Goal: Check status: Check status

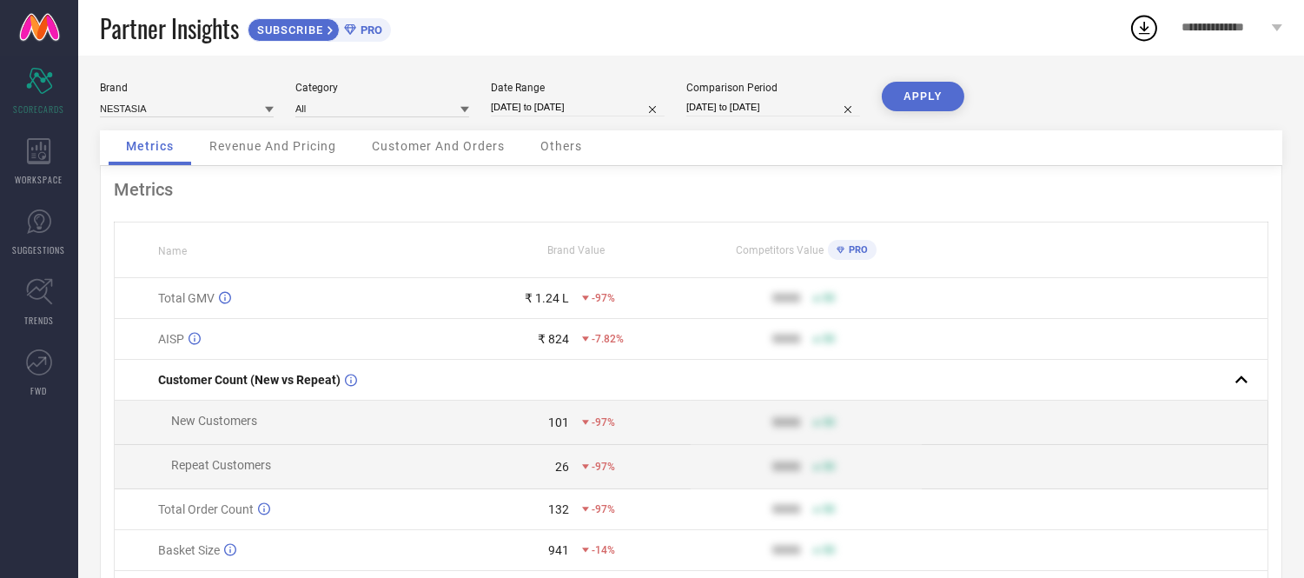
click at [575, 108] on input "[DATE] to [DATE]" at bounding box center [578, 107] width 174 height 18
select select "7"
select select "2025"
select select "8"
select select "2025"
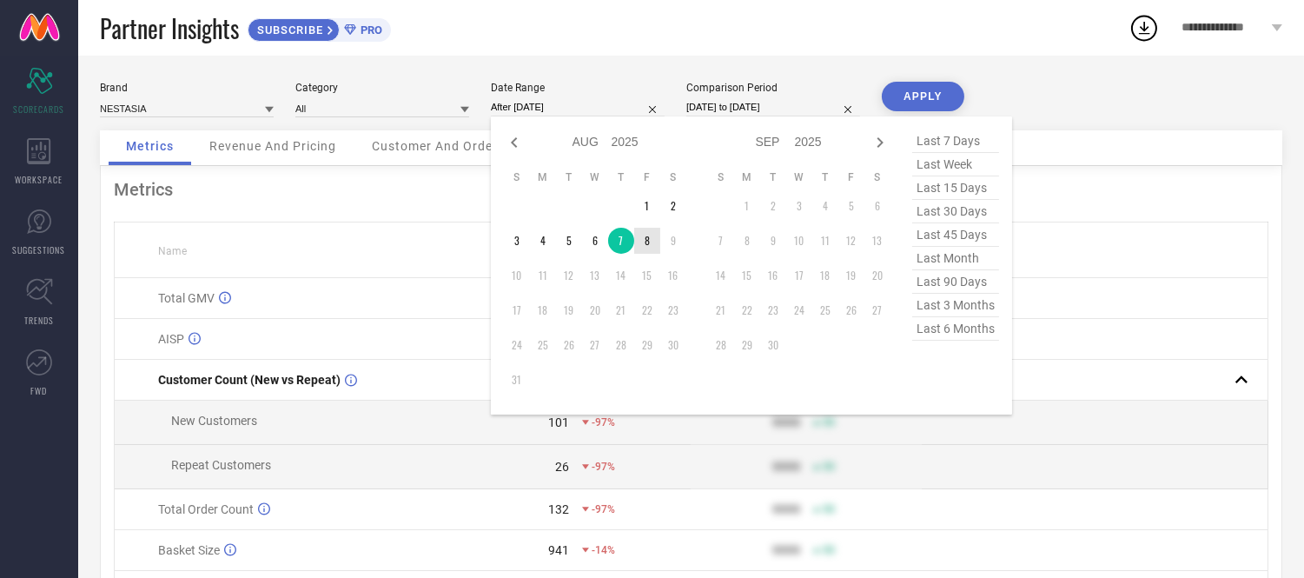
click at [647, 239] on td "8" at bounding box center [647, 241] width 26 height 26
type input "[DATE] to [DATE]"
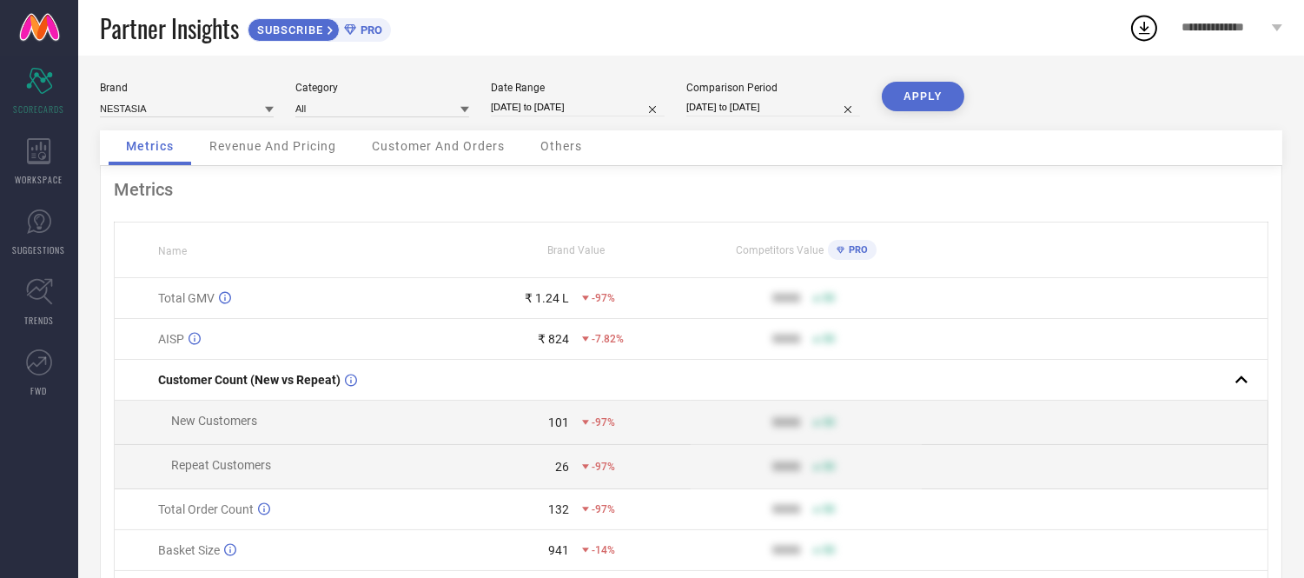
click at [927, 101] on button "APPLY" at bounding box center [923, 97] width 83 height 30
click at [565, 144] on span "Others" at bounding box center [561, 146] width 42 height 14
